Goal: Task Accomplishment & Management: Complete application form

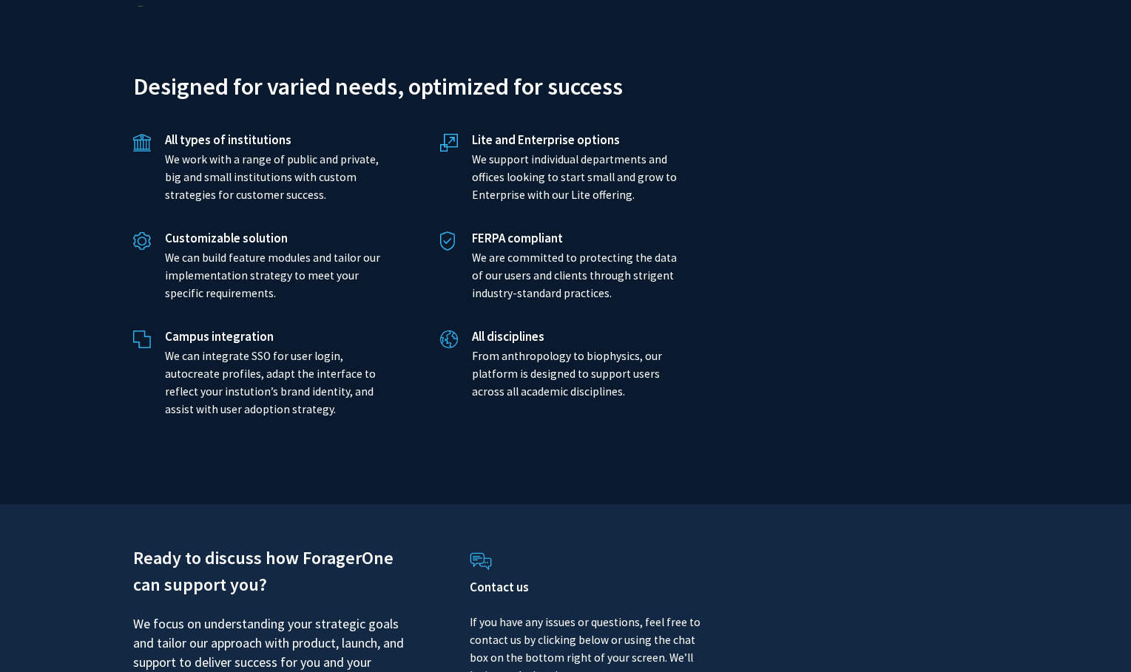
scroll to position [3364, 0]
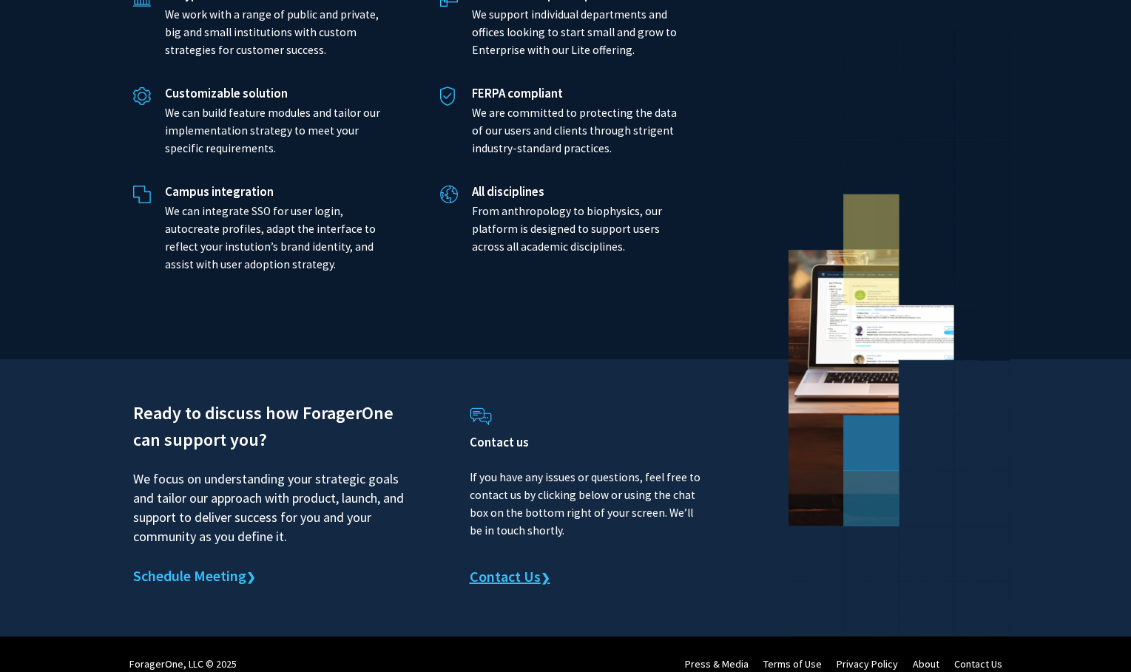
click at [502, 567] on link "Contact Us ❯" at bounding box center [510, 578] width 81 height 22
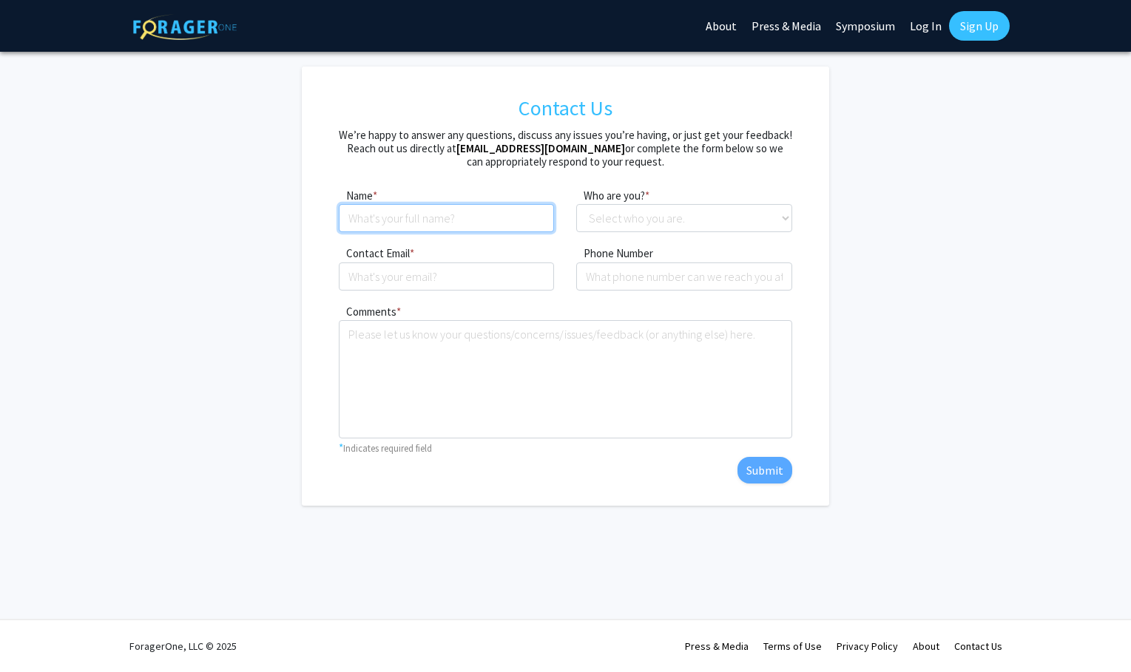
click at [446, 215] on input at bounding box center [447, 218] width 216 height 28
type input "[PERSON_NAME]"
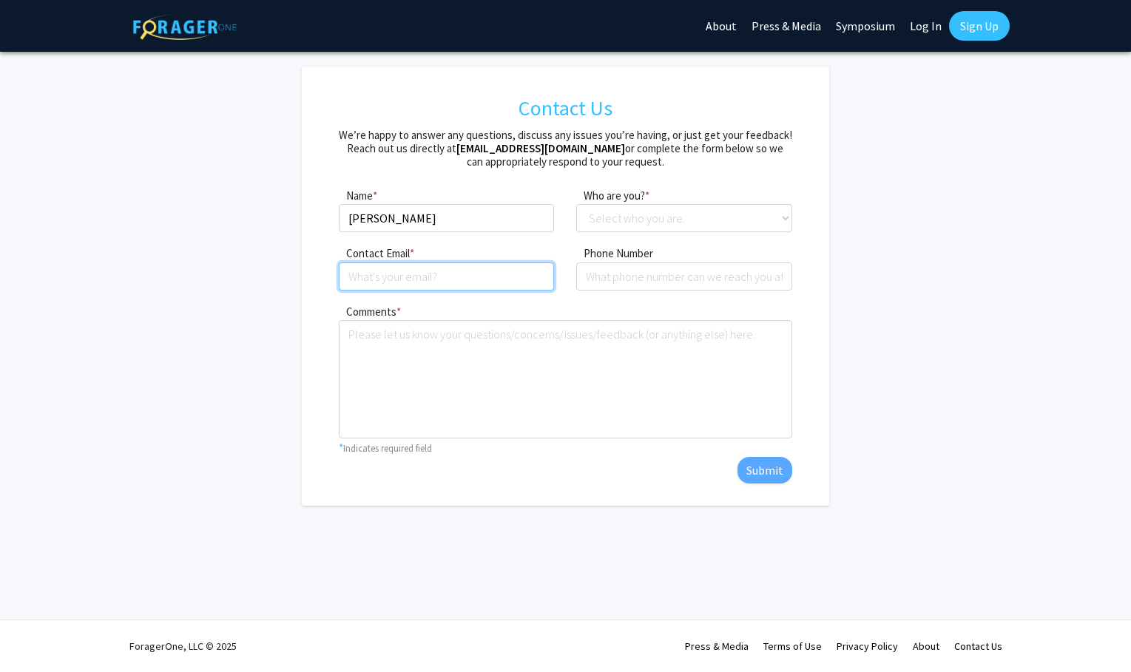
type input "[EMAIL_ADDRESS][DOMAIN_NAME]"
type input "6173351982"
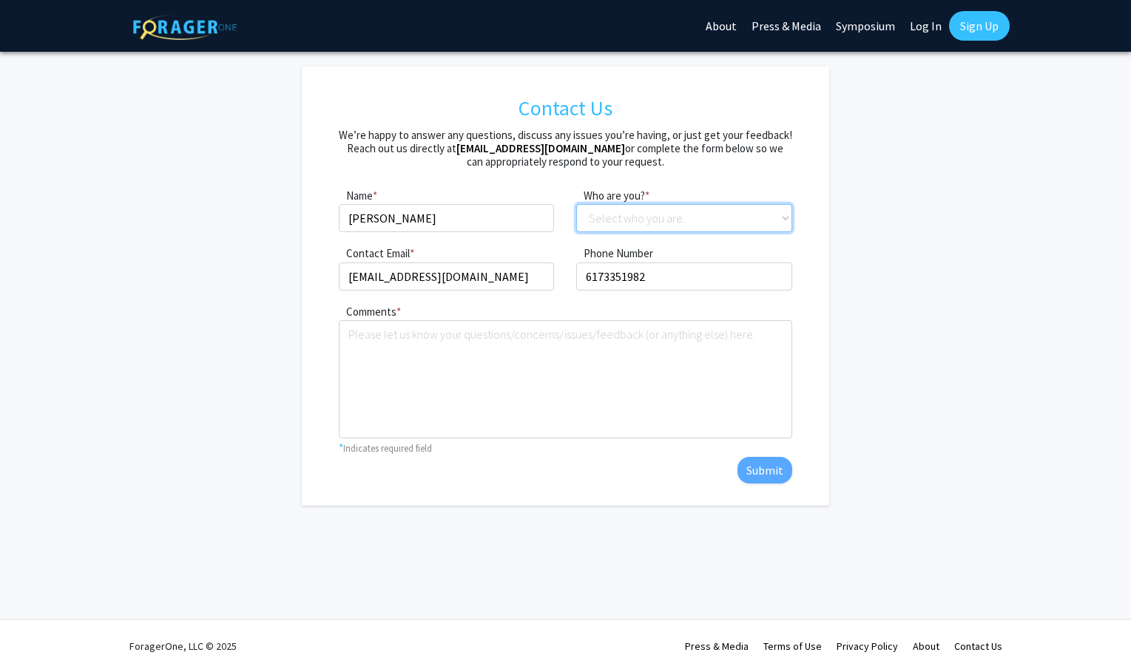
click at [664, 210] on select "Select who you are. Student Faculty Administrator Other" at bounding box center [684, 218] width 216 height 28
select select "faculty"
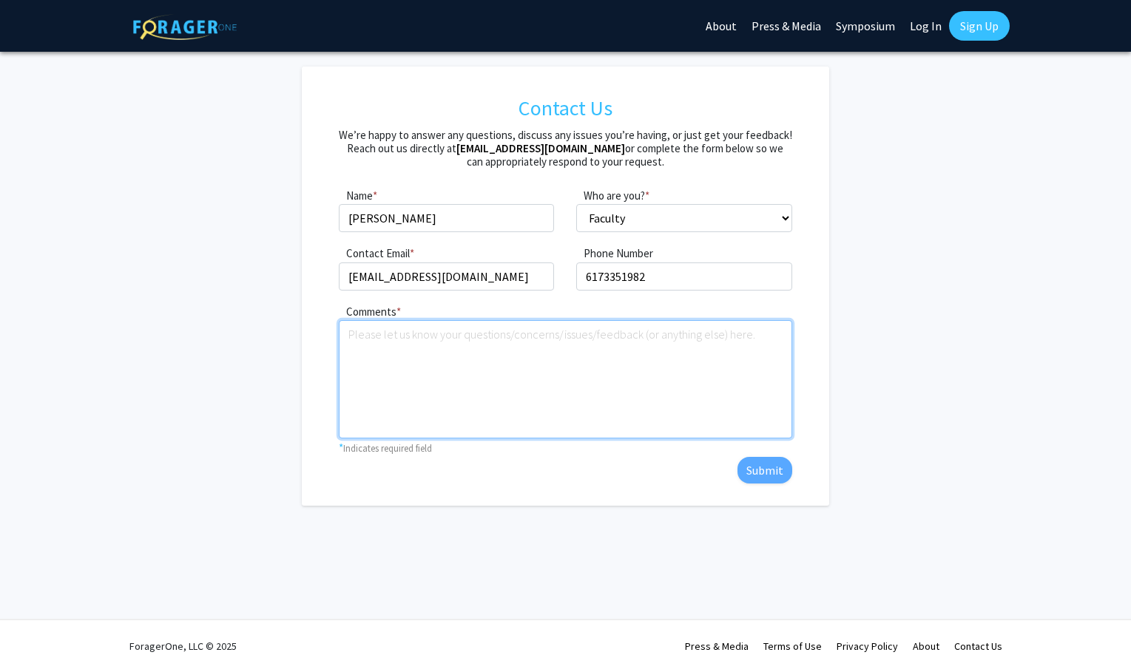
click at [507, 405] on textarea "Comments" at bounding box center [565, 379] width 453 height 118
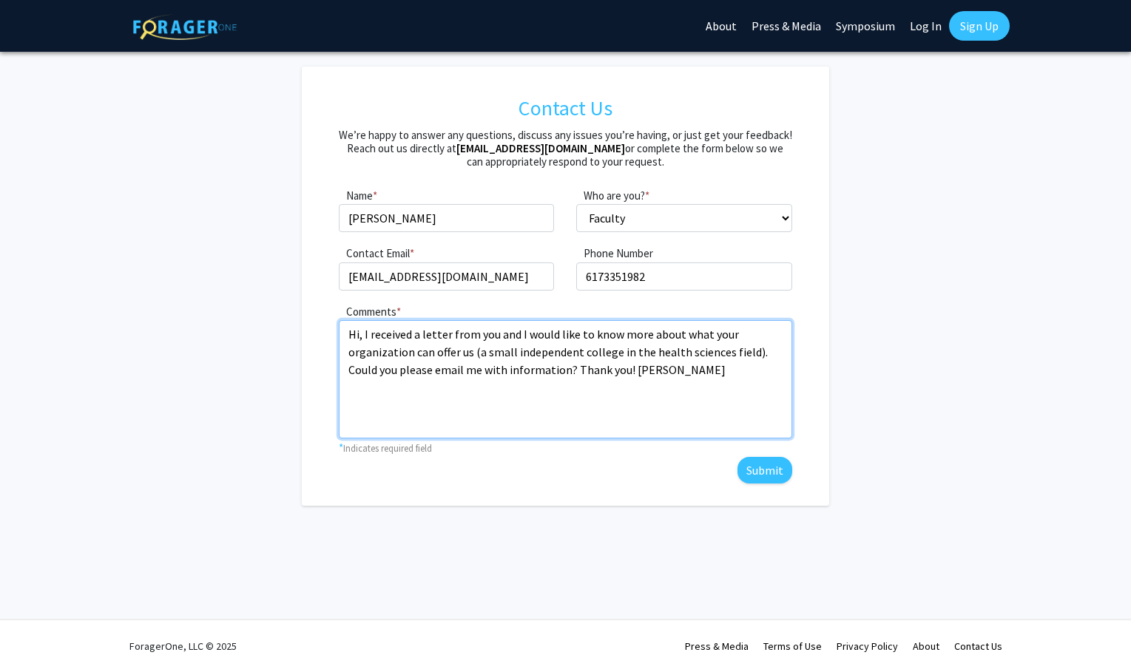
type textarea "Hi, I received a letter from you and I would like to know more about what your …"
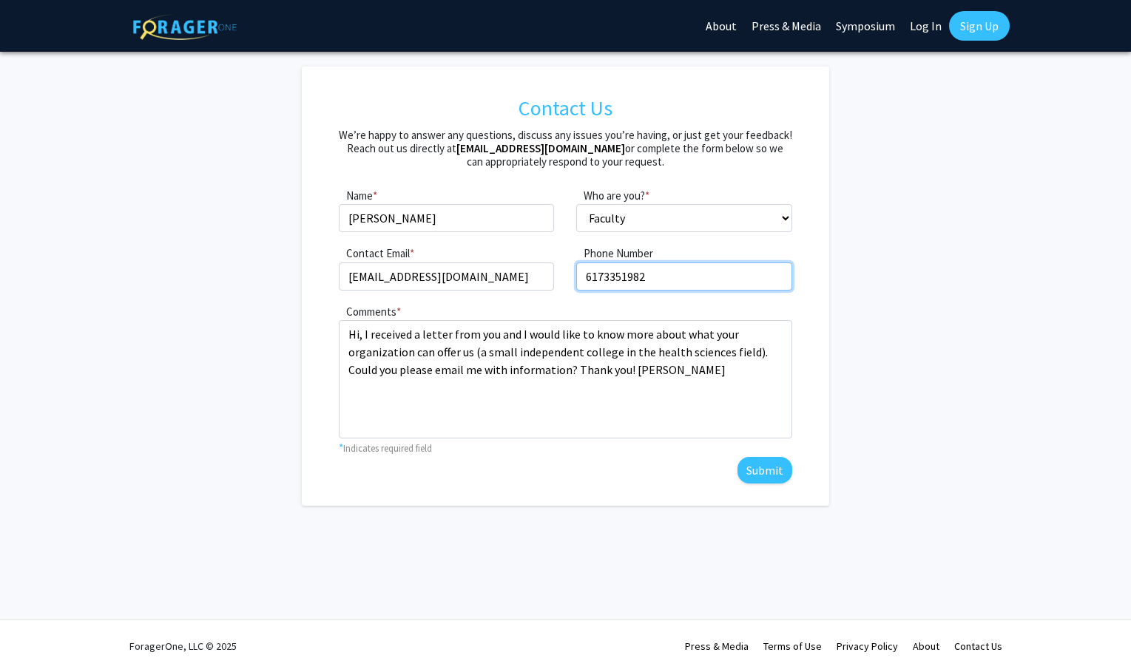
click at [637, 273] on input "6173351982" at bounding box center [684, 277] width 216 height 28
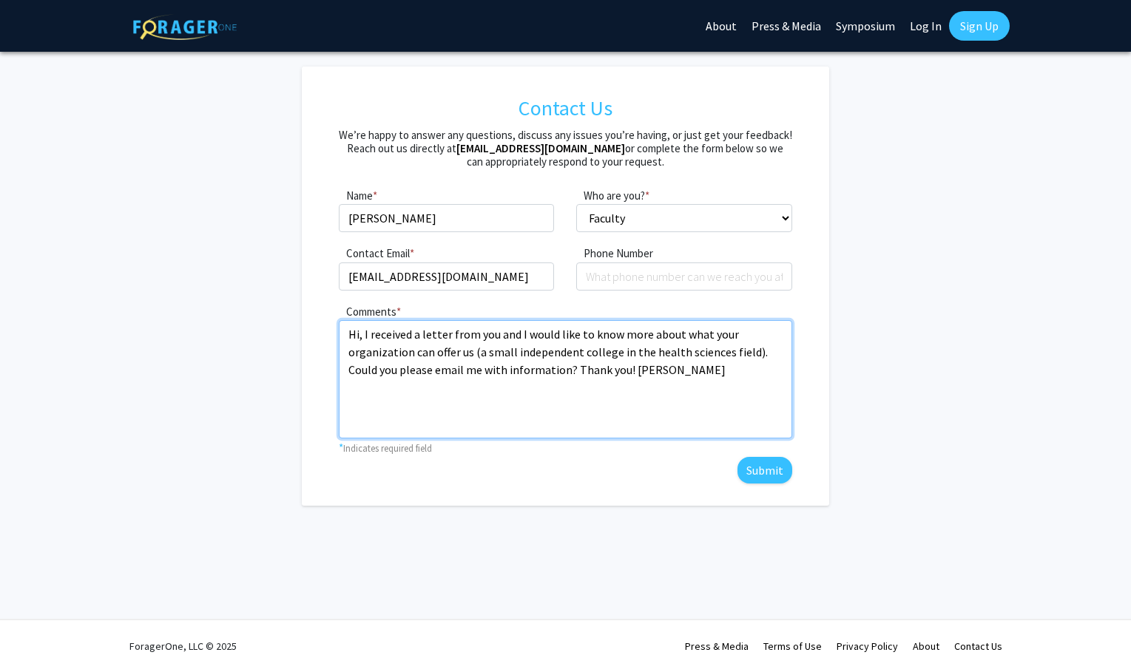
click at [706, 362] on textarea "Hi, I received a letter from you and I would like to know more about what your …" at bounding box center [565, 379] width 453 height 118
type textarea "Hi, I received a letter from you and I would like to know more about what your …"
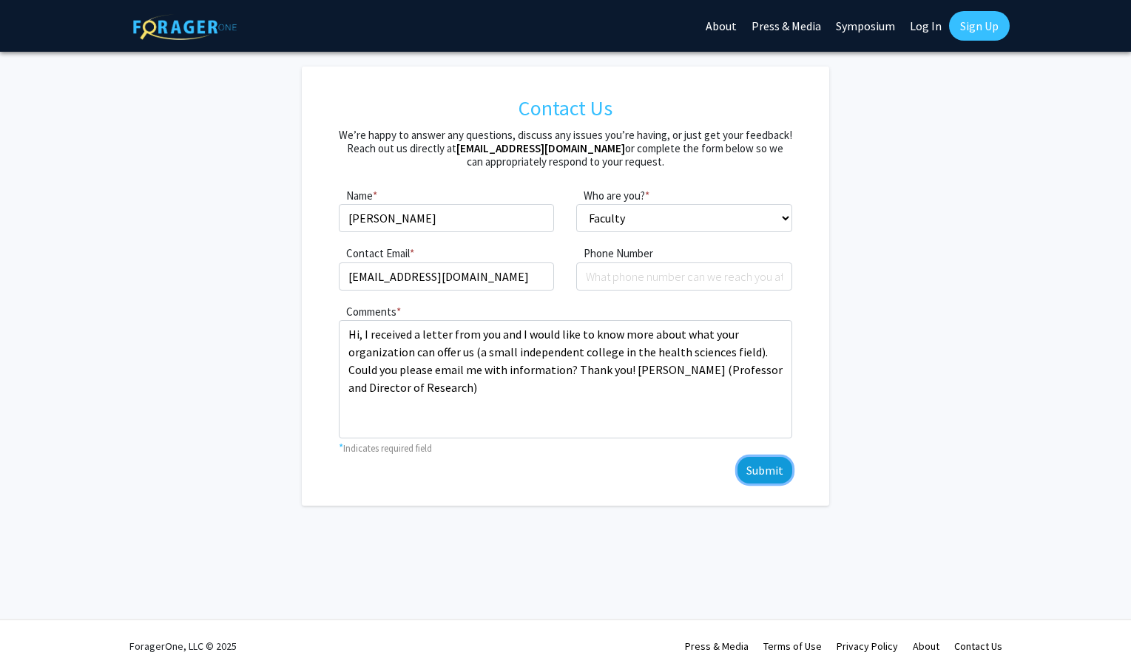
click at [758, 462] on button "Submit" at bounding box center [764, 470] width 55 height 27
